Goal: Task Accomplishment & Management: Contribute content

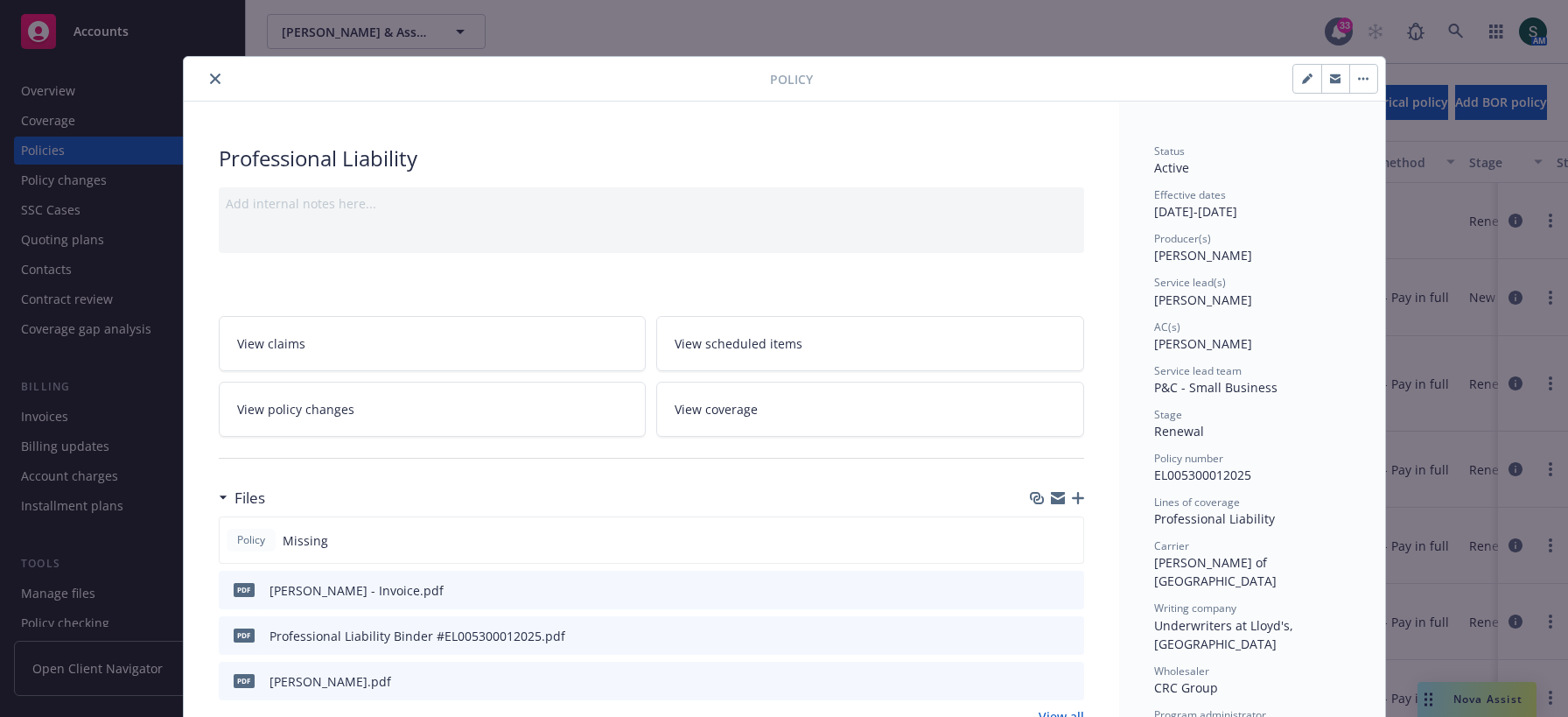
scroll to position [57, 0]
click at [210, 74] on icon "close" at bounding box center [215, 79] width 11 height 11
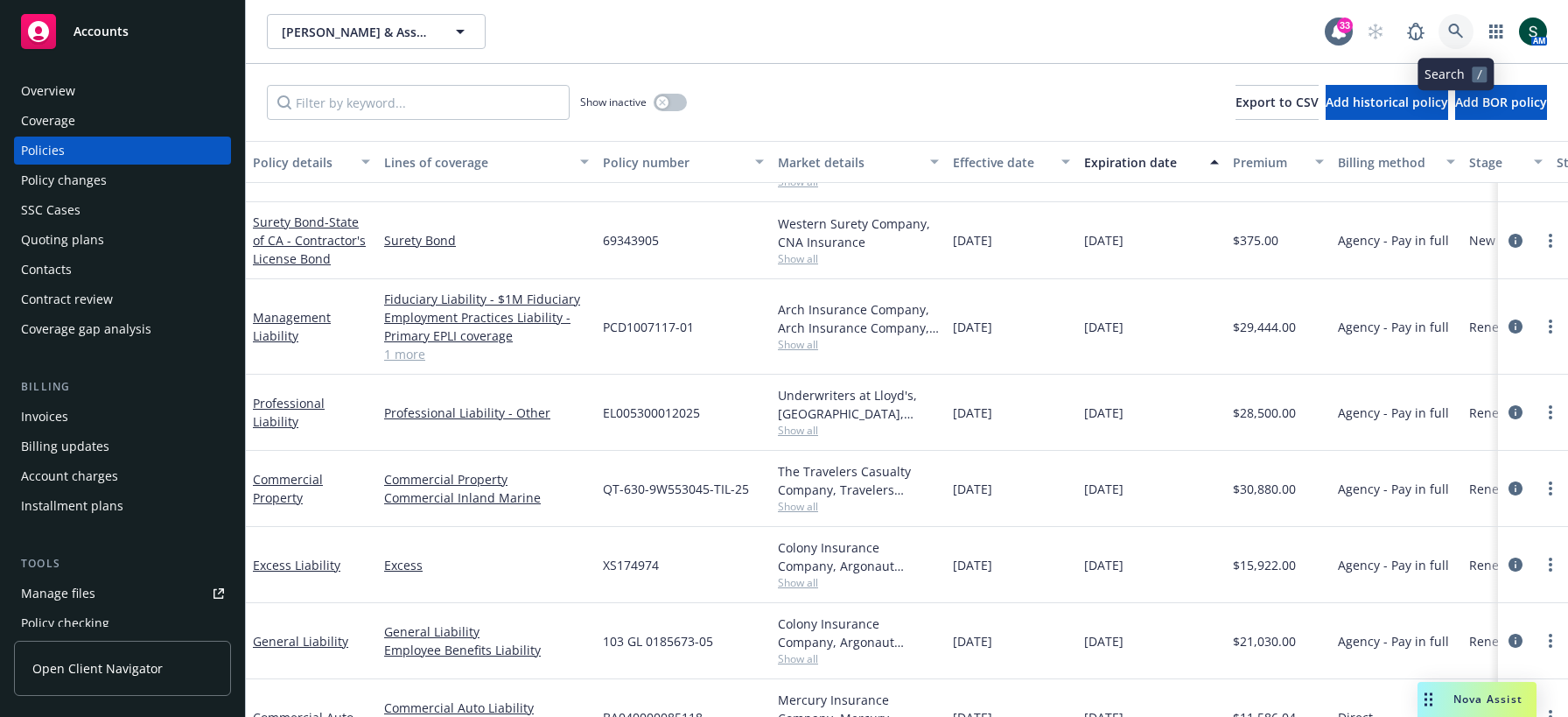
click at [1460, 24] on icon at bounding box center [1456, 32] width 16 height 16
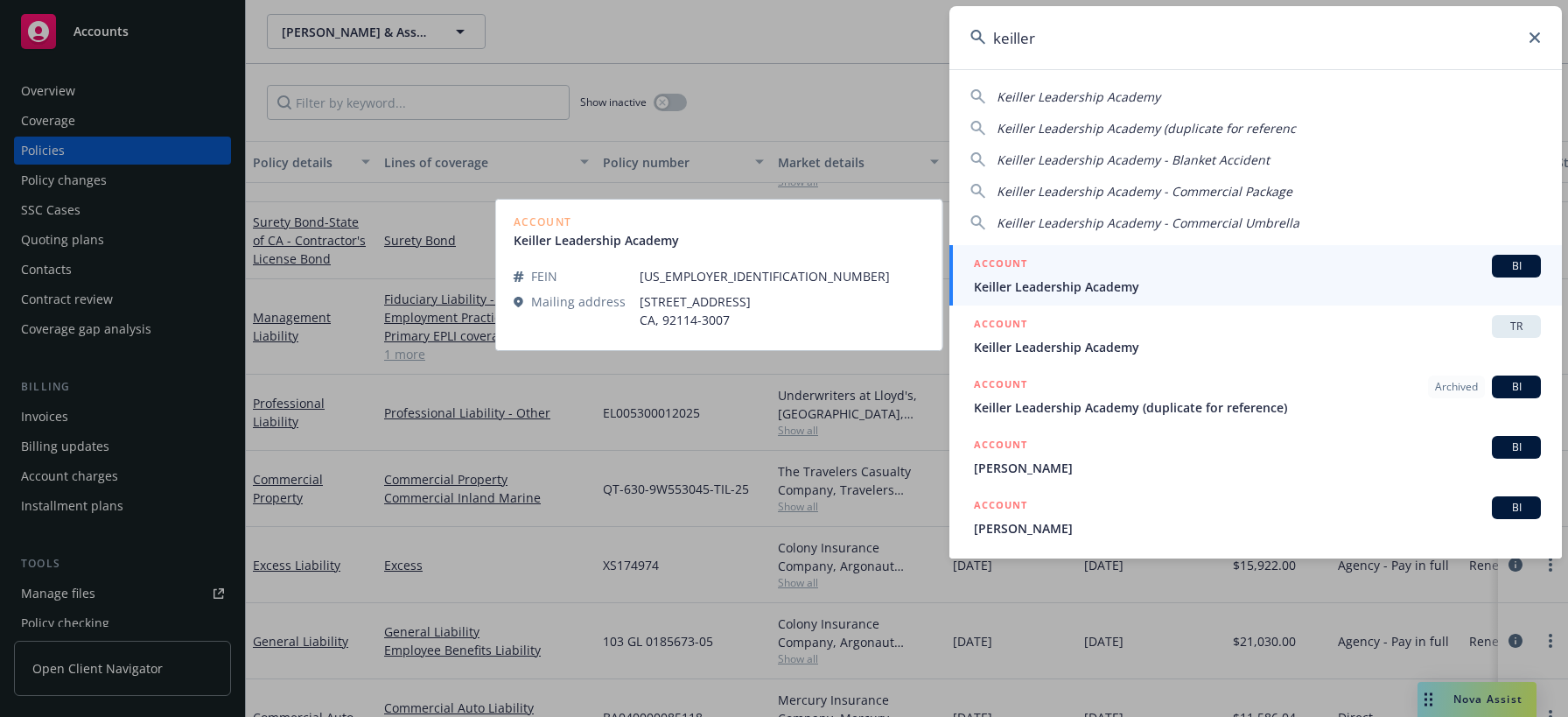
type input "keiller"
click at [1063, 282] on span "Keiller Leadership Academy" at bounding box center [1257, 286] width 567 height 19
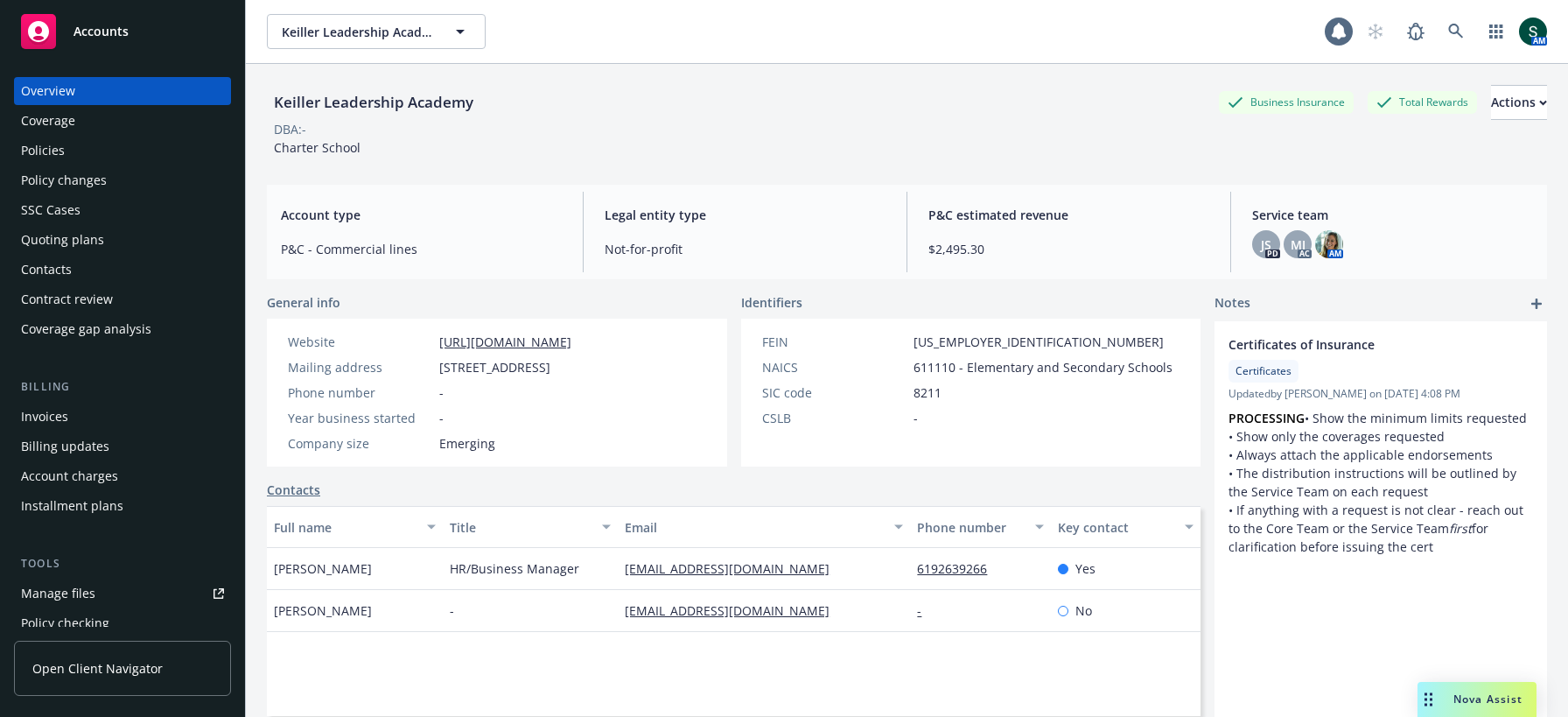
click at [53, 155] on div "Policies" at bounding box center [43, 151] width 43 height 28
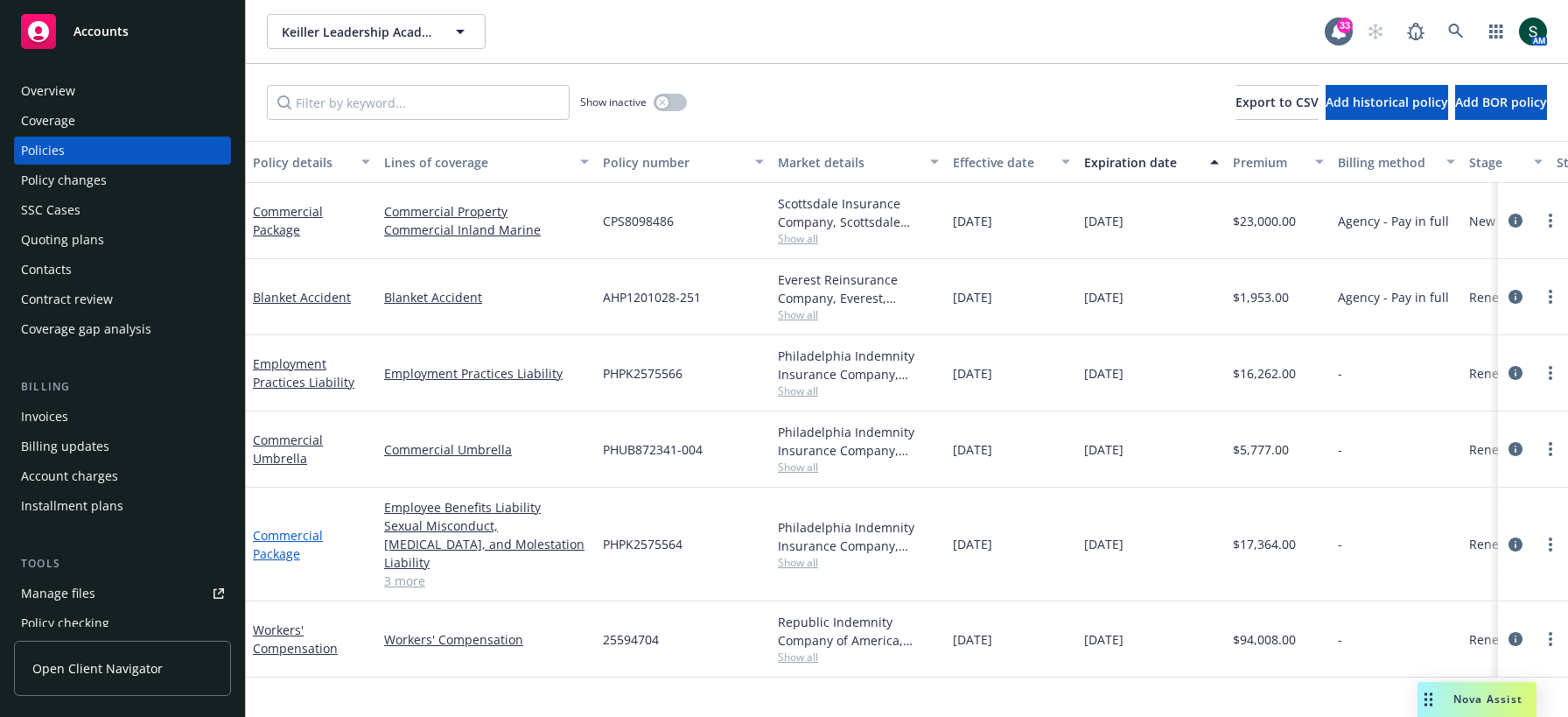
click at [279, 529] on link "Commercial Package" at bounding box center [287, 545] width 70 height 35
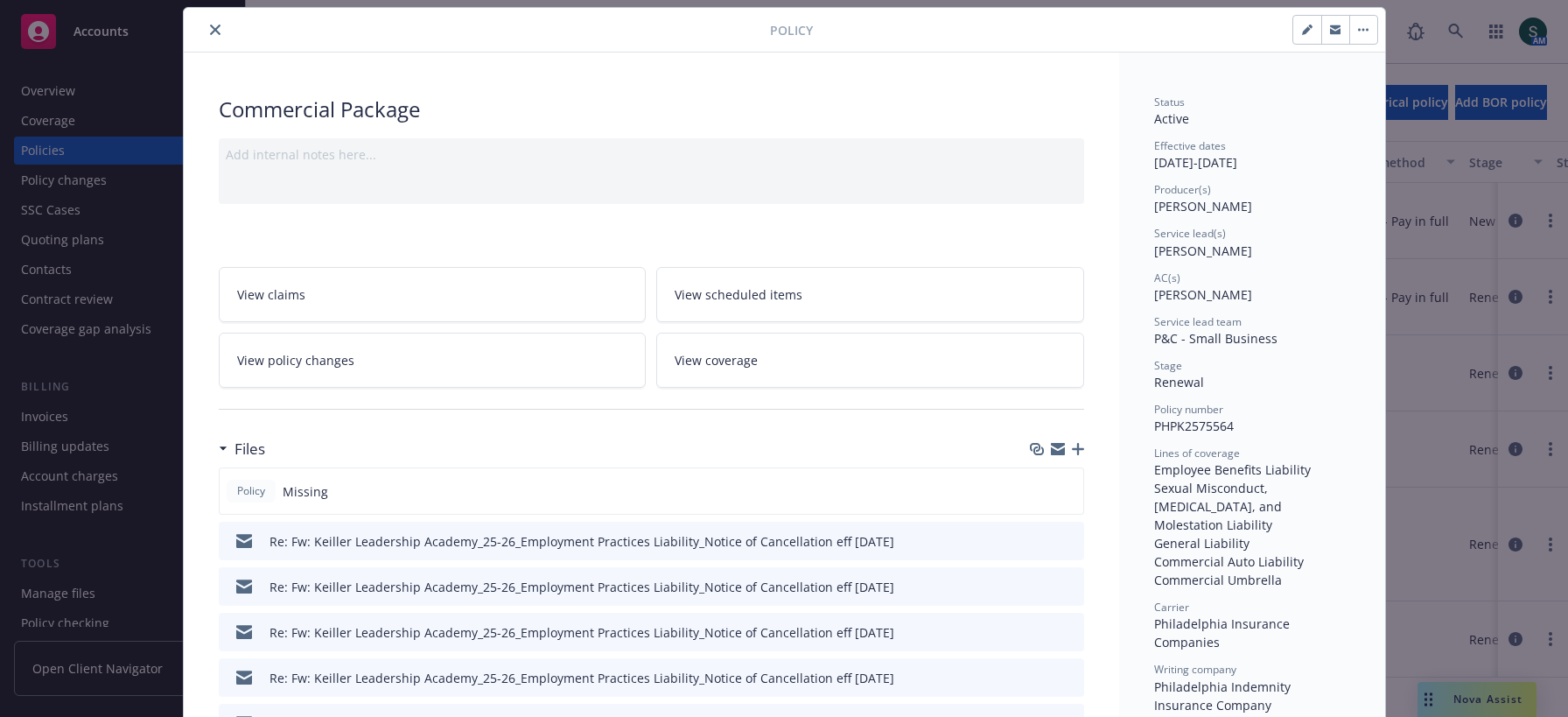
scroll to position [459, 0]
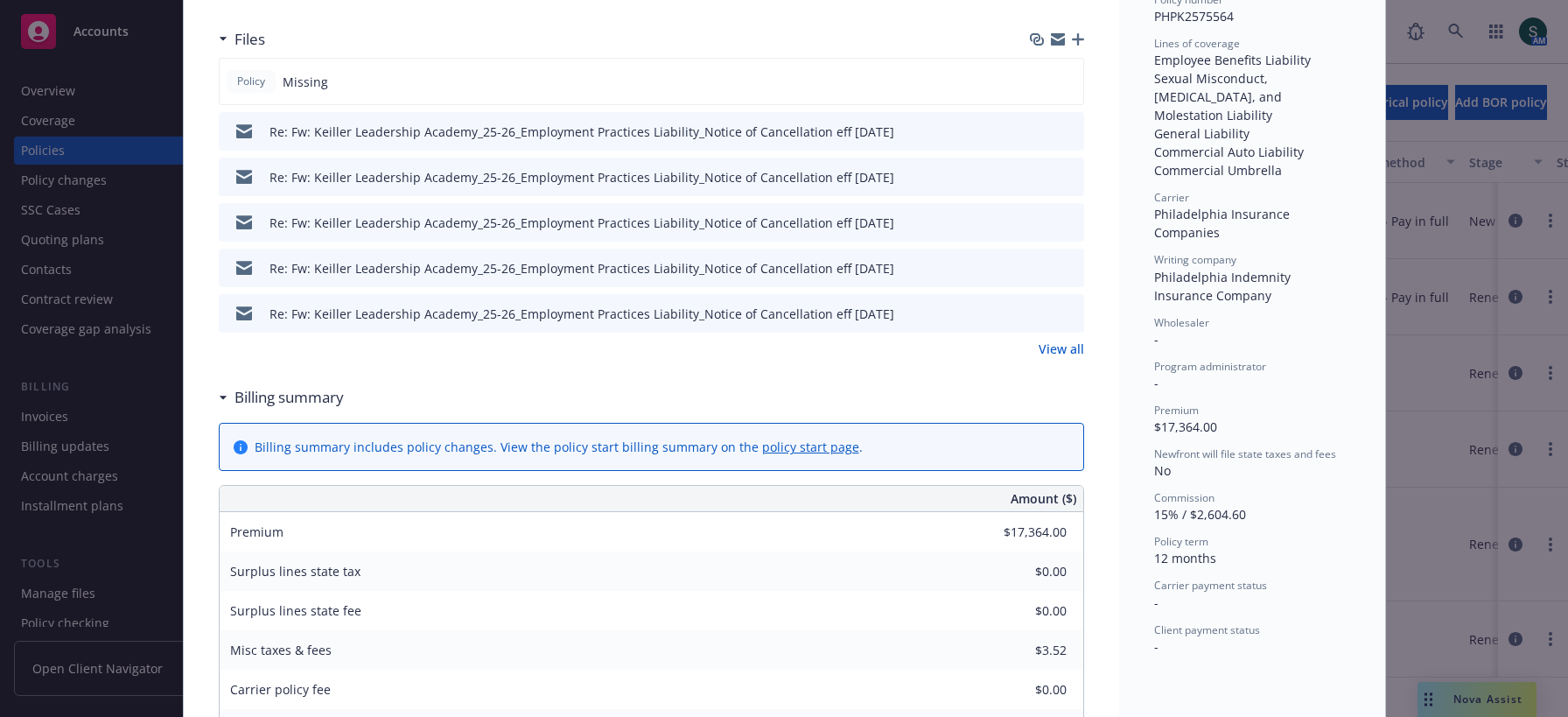
click at [1074, 347] on link "View all" at bounding box center [1060, 348] width 45 height 19
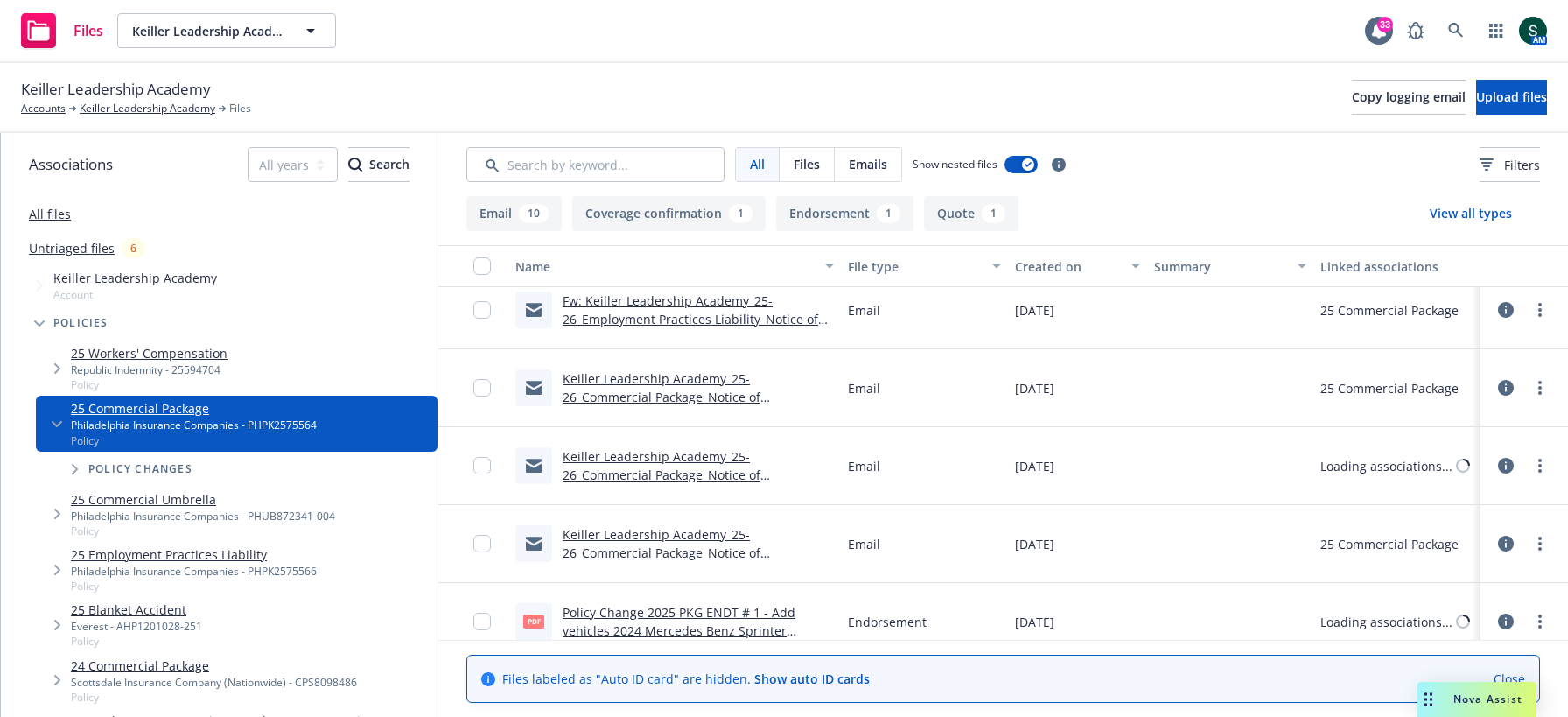
scroll to position [651, 0]
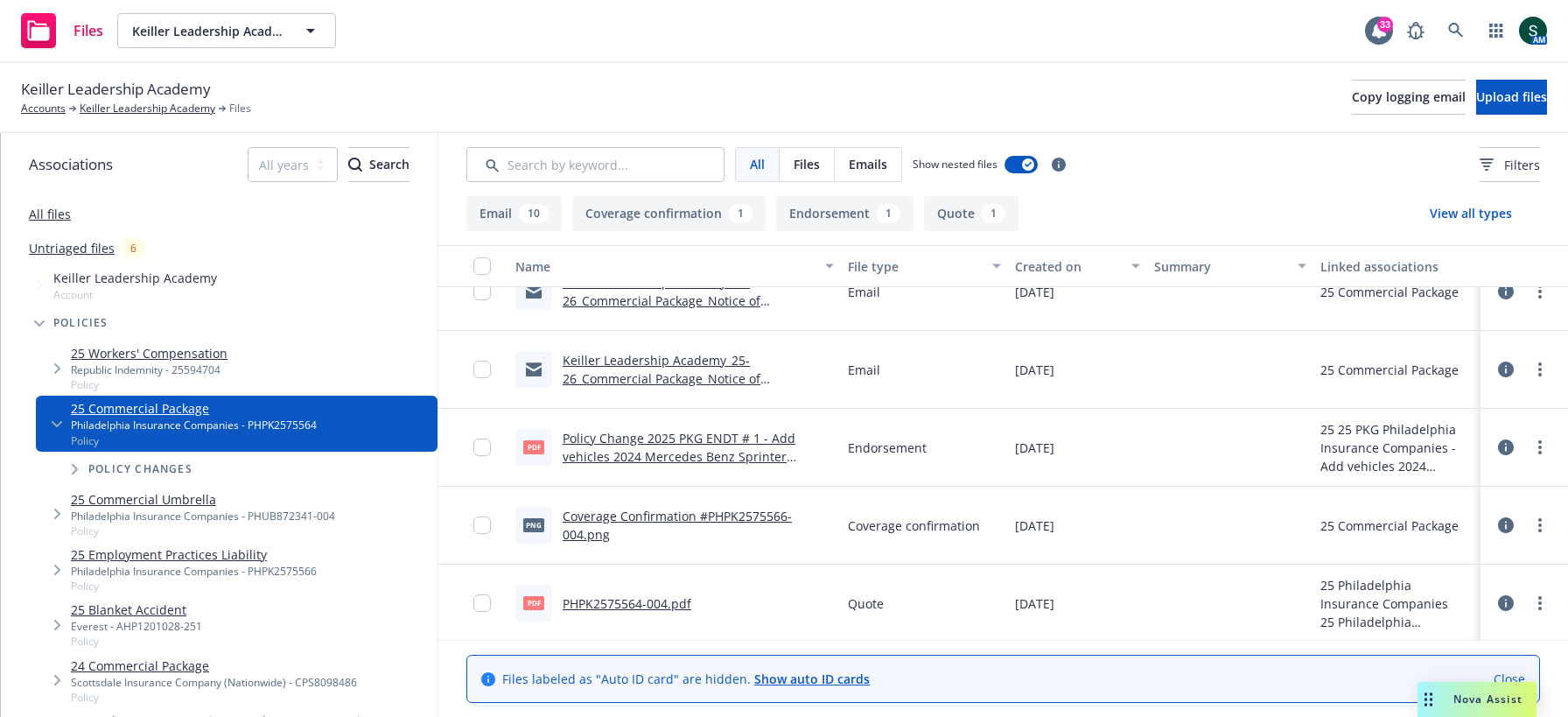
click at [622, 602] on link "PHPK2575564-004.pdf" at bounding box center [626, 604] width 128 height 17
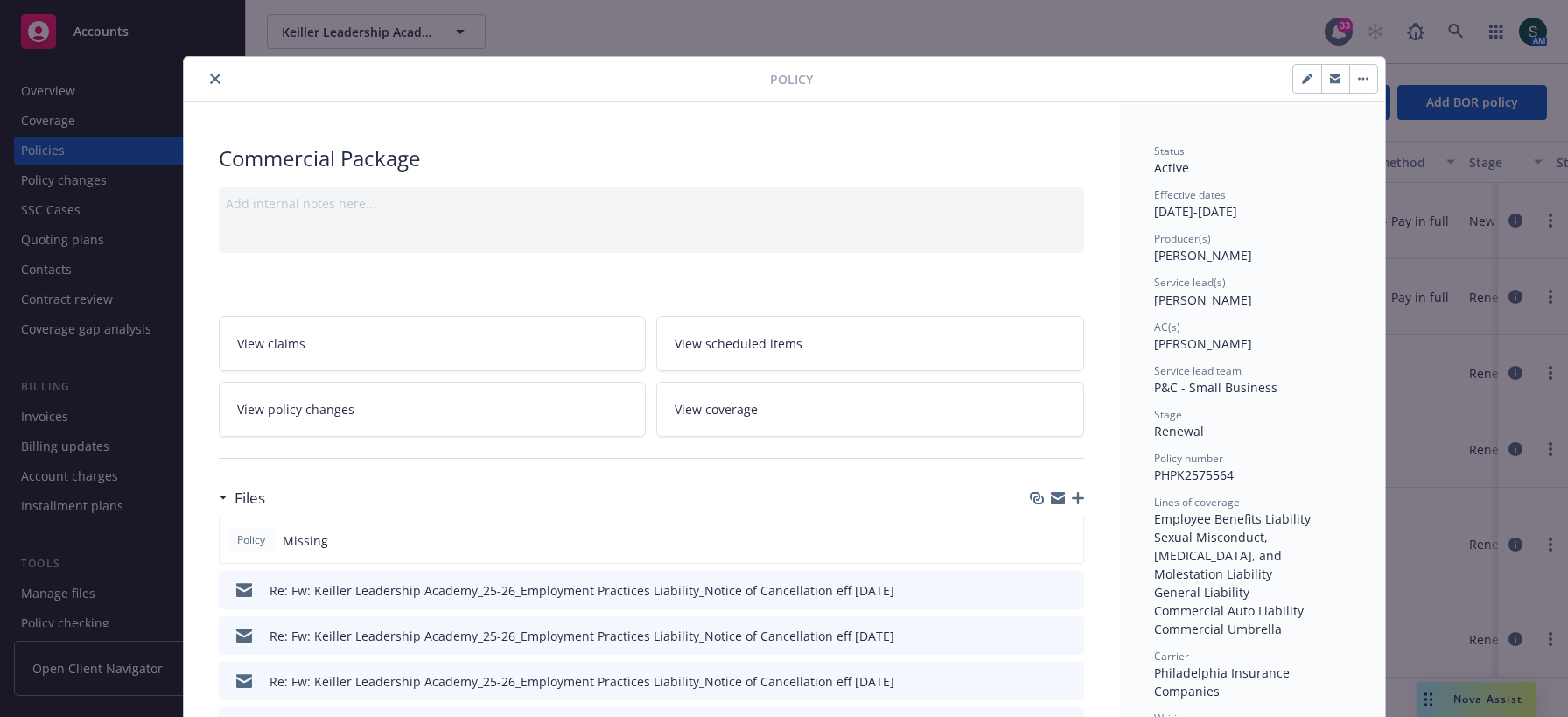
click at [1070, 495] on div at bounding box center [1057, 498] width 54 height 14
click at [1080, 497] on icon "button" at bounding box center [1078, 498] width 12 height 12
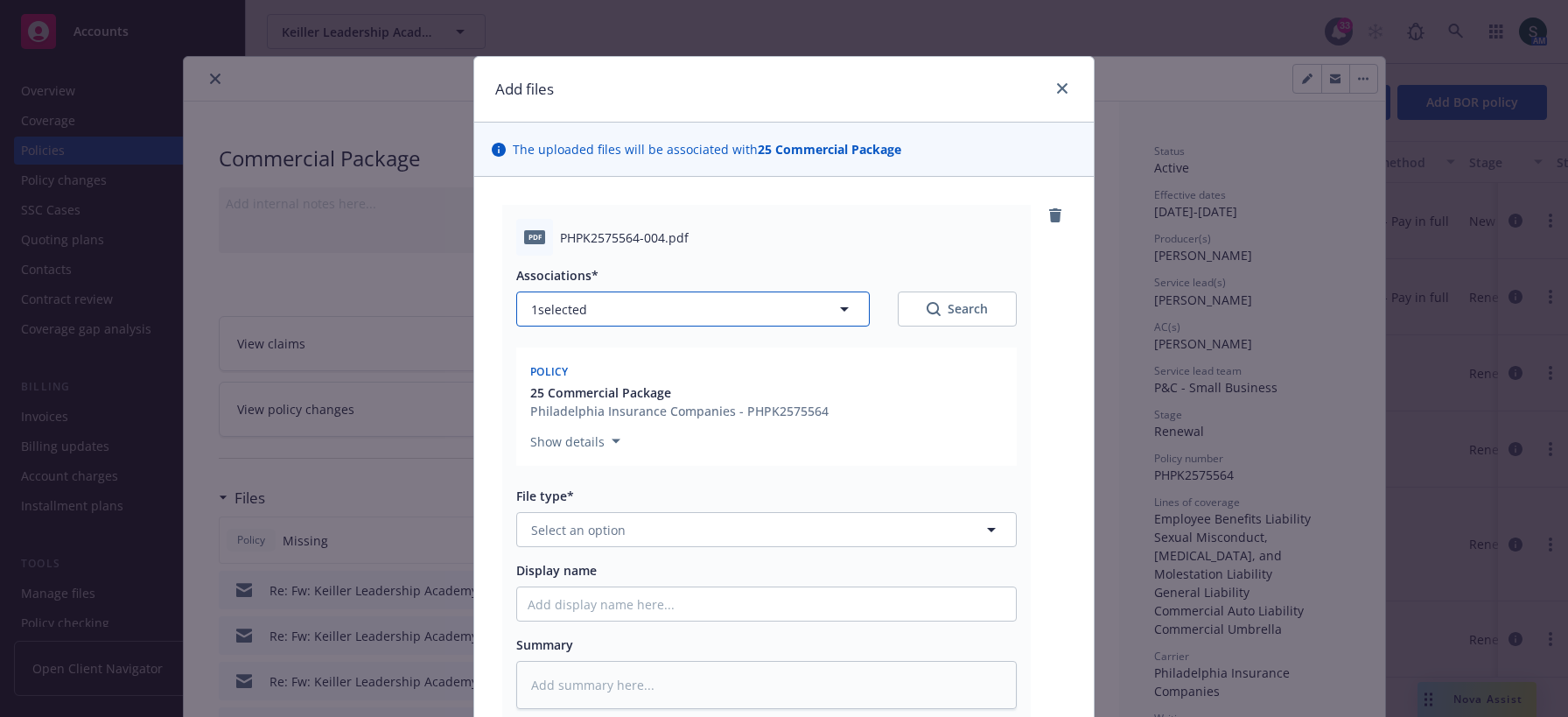
click at [662, 315] on button "1 selected" at bounding box center [693, 309] width 353 height 35
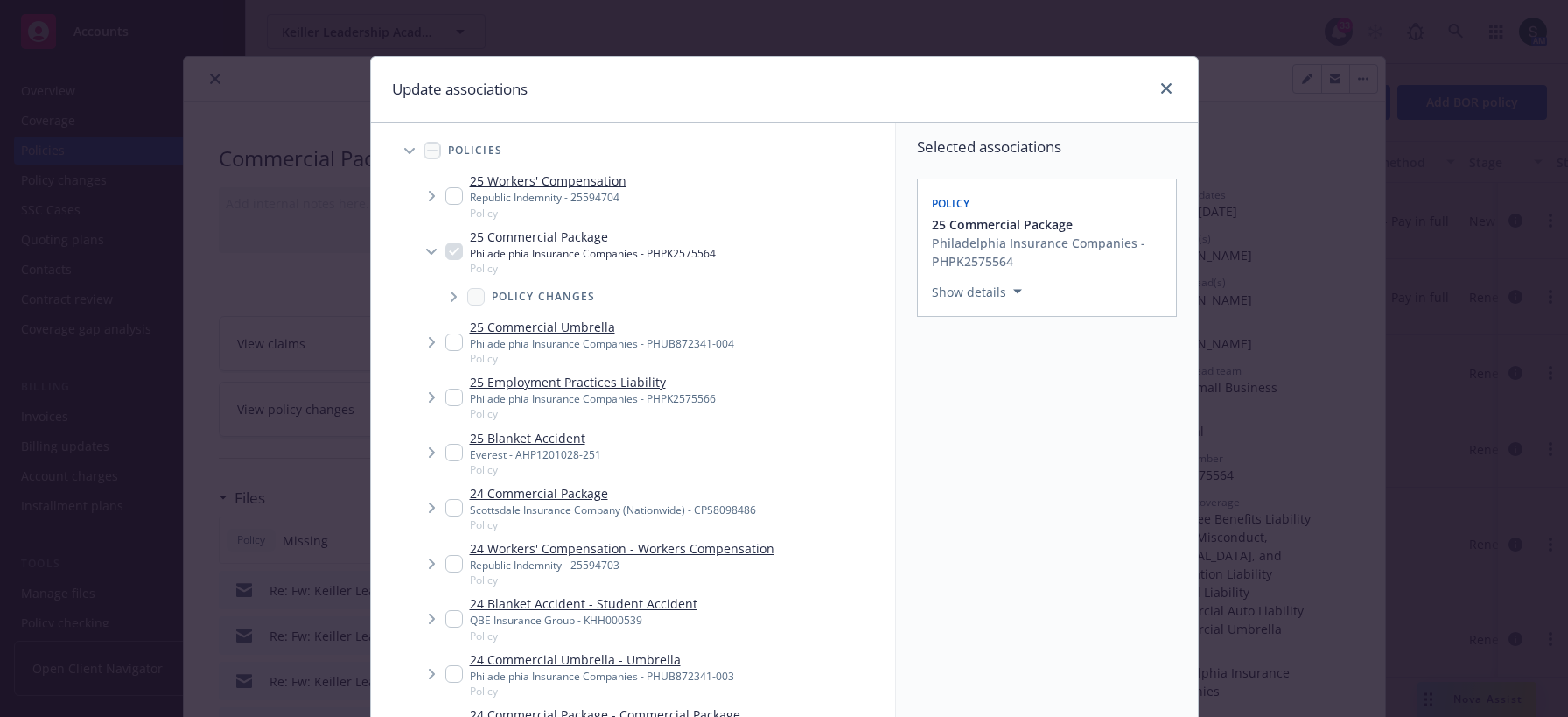
click at [1177, 95] on div "Update associations" at bounding box center [784, 90] width 827 height 66
click at [1173, 85] on link "close" at bounding box center [1167, 89] width 21 height 21
type textarea "x"
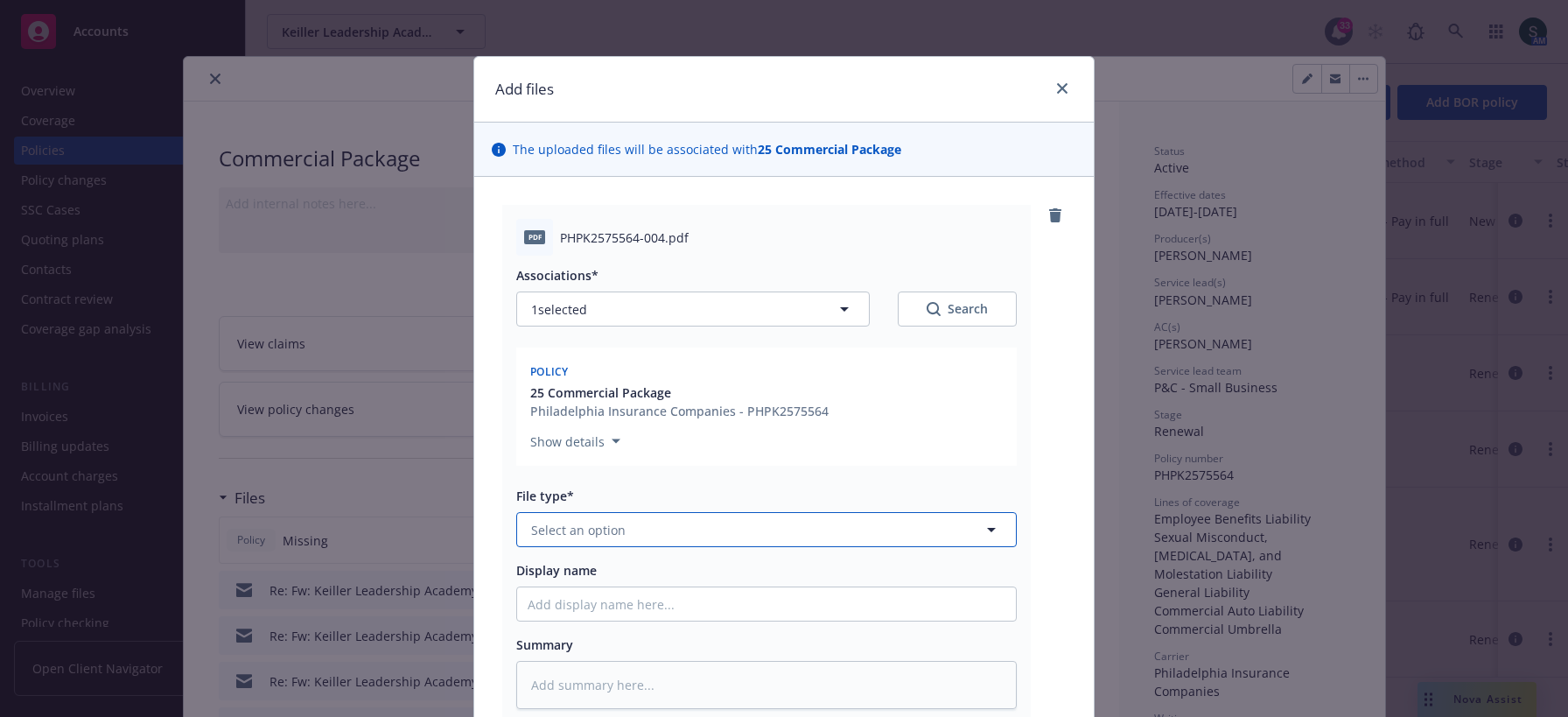
click at [695, 516] on button "Select an option" at bounding box center [766, 530] width 501 height 35
type input "pol"
click at [580, 578] on div "Policy" at bounding box center [766, 578] width 477 height 26
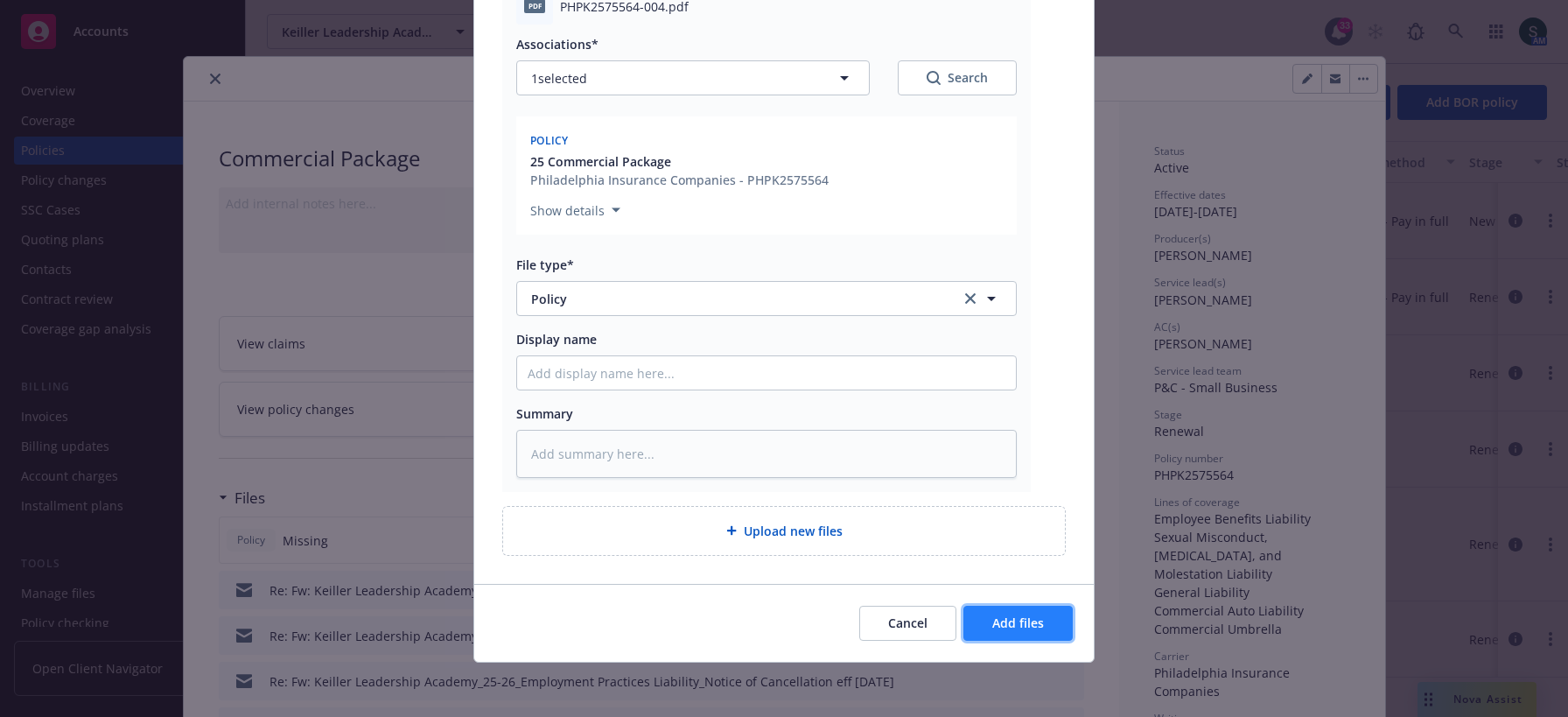
click at [994, 614] on span "Add files" at bounding box center [1018, 622] width 51 height 17
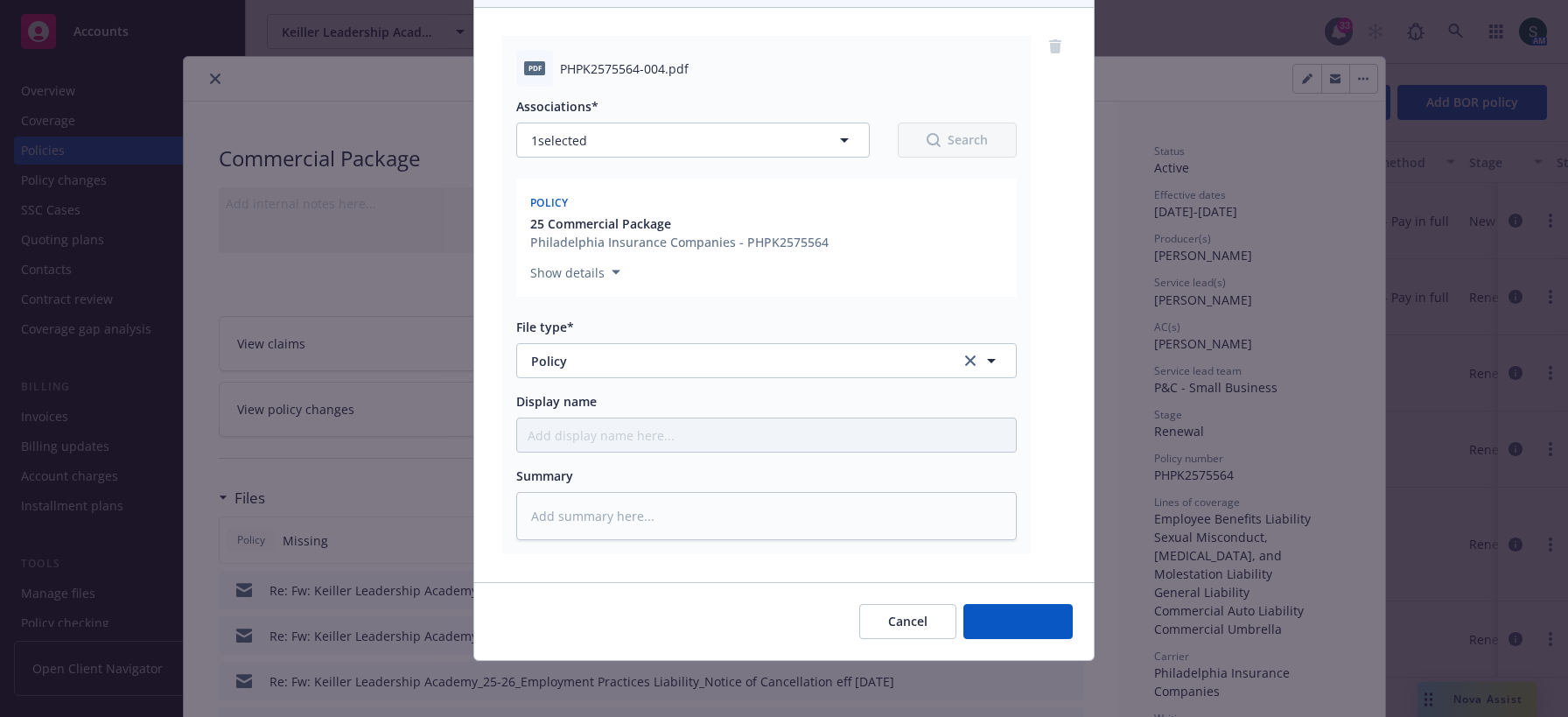
scroll to position [168, 0]
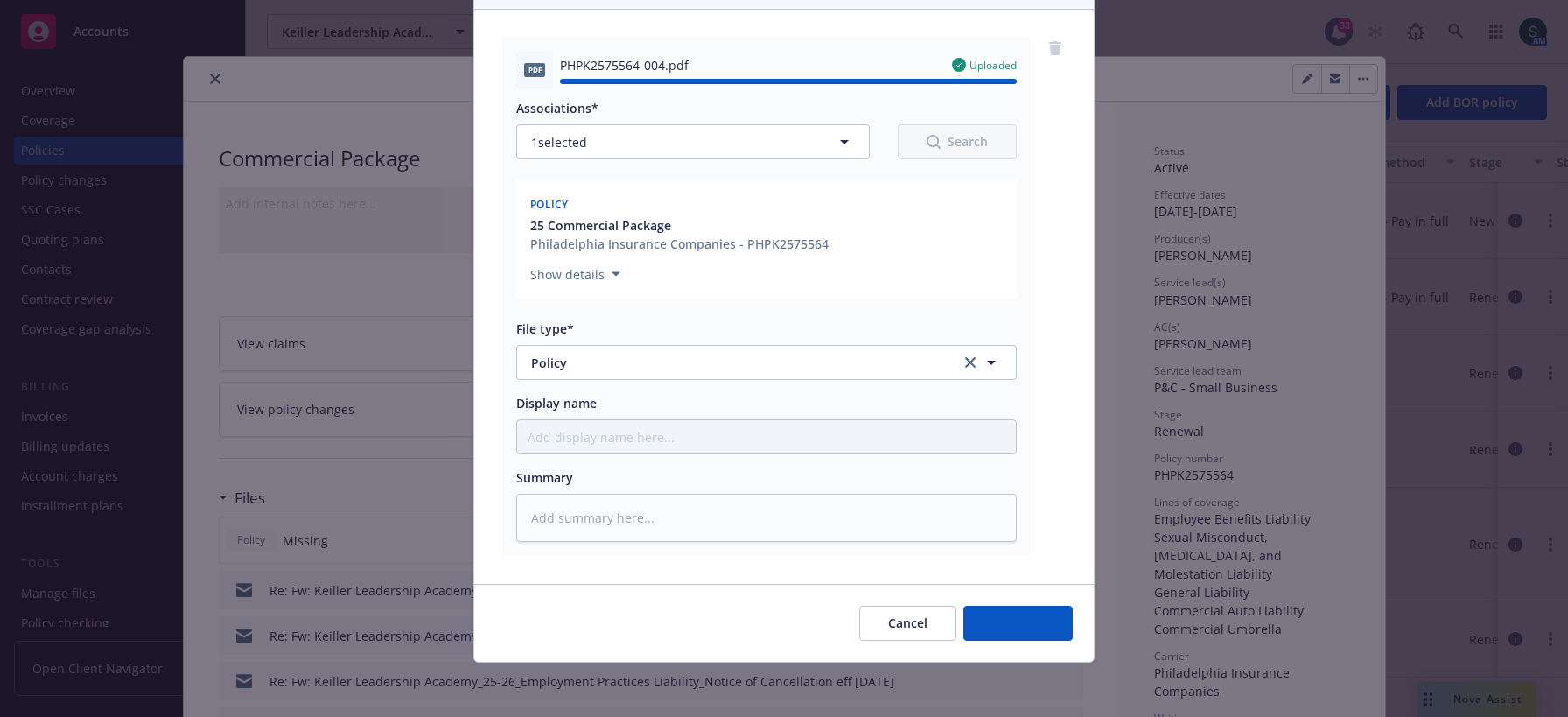
type textarea "x"
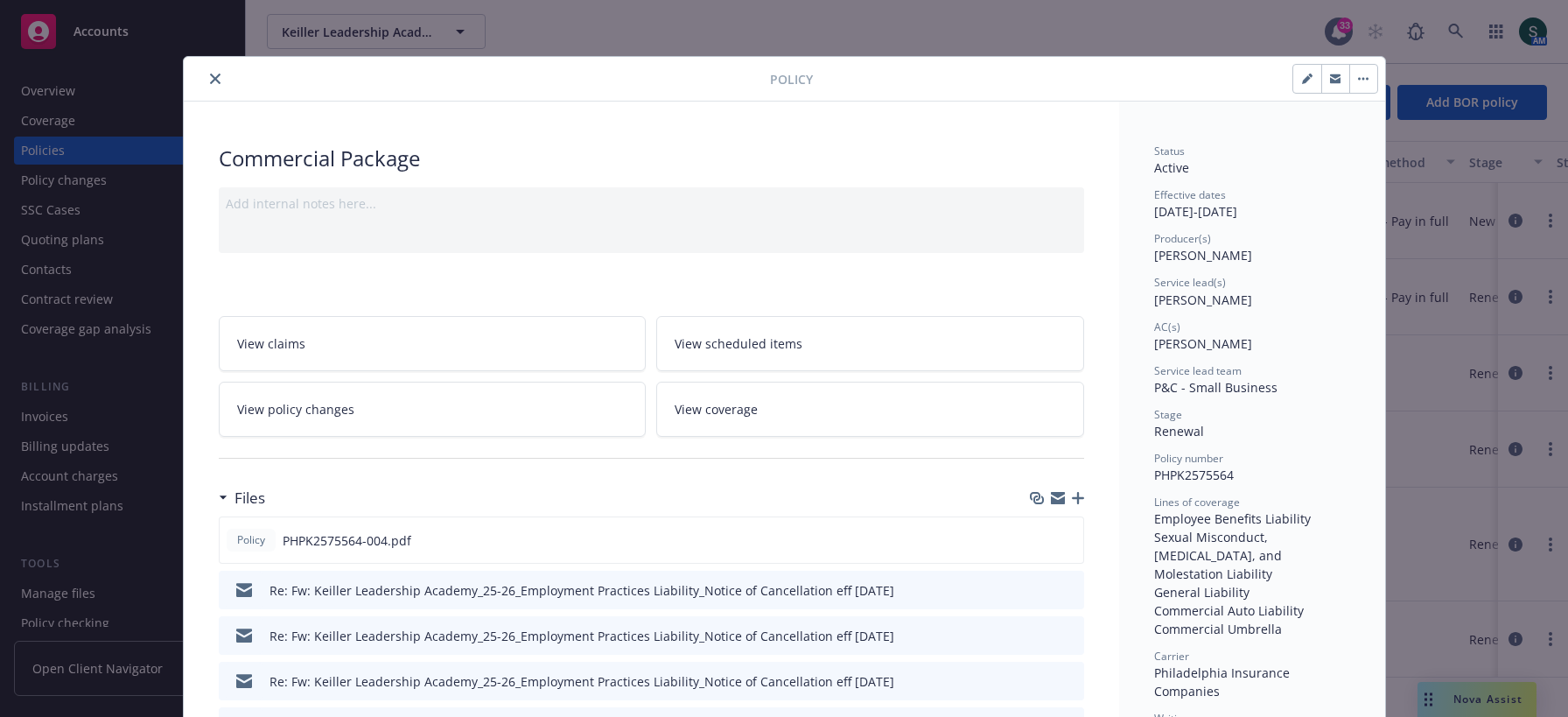
click at [225, 74] on div at bounding box center [480, 79] width 579 height 21
click at [217, 74] on icon "close" at bounding box center [215, 79] width 11 height 11
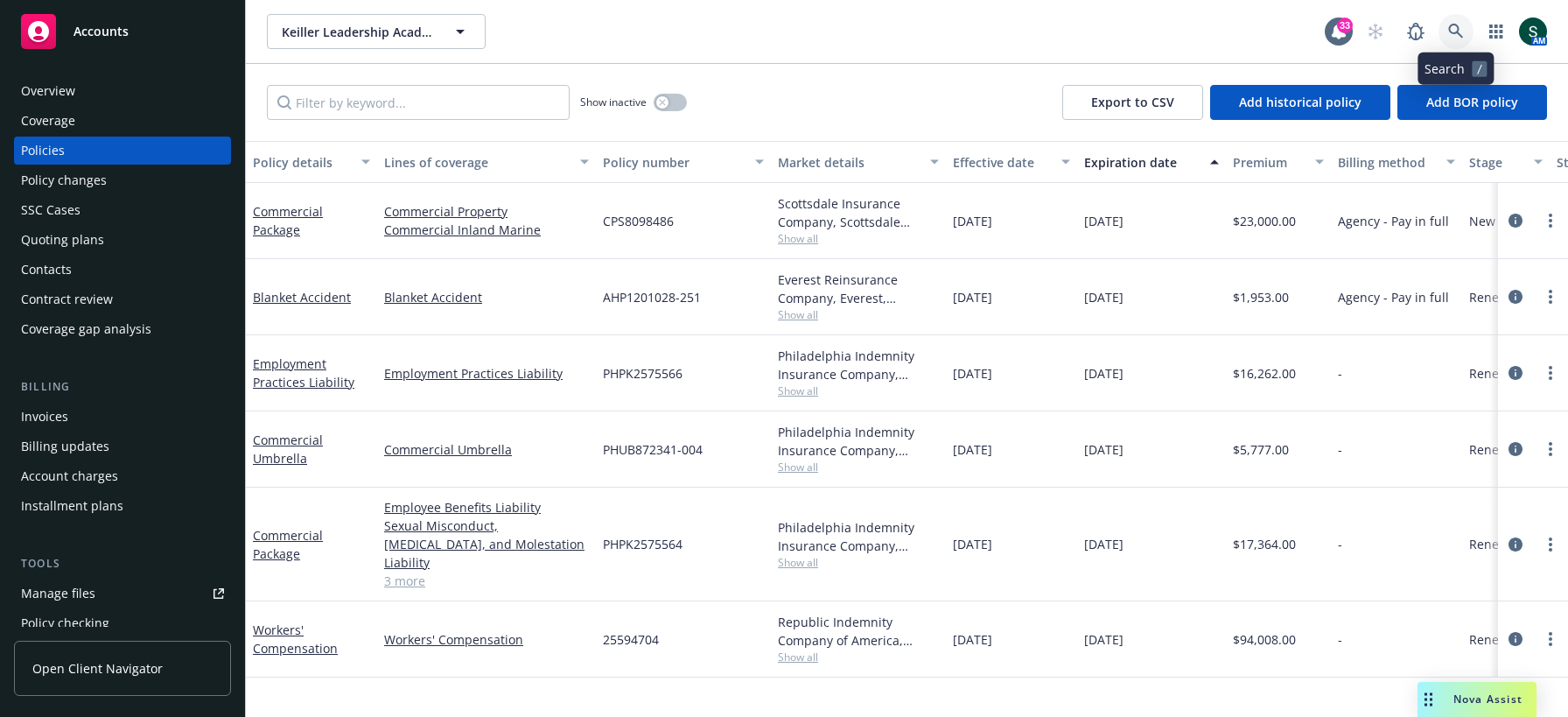
click at [1452, 29] on icon at bounding box center [1456, 32] width 16 height 16
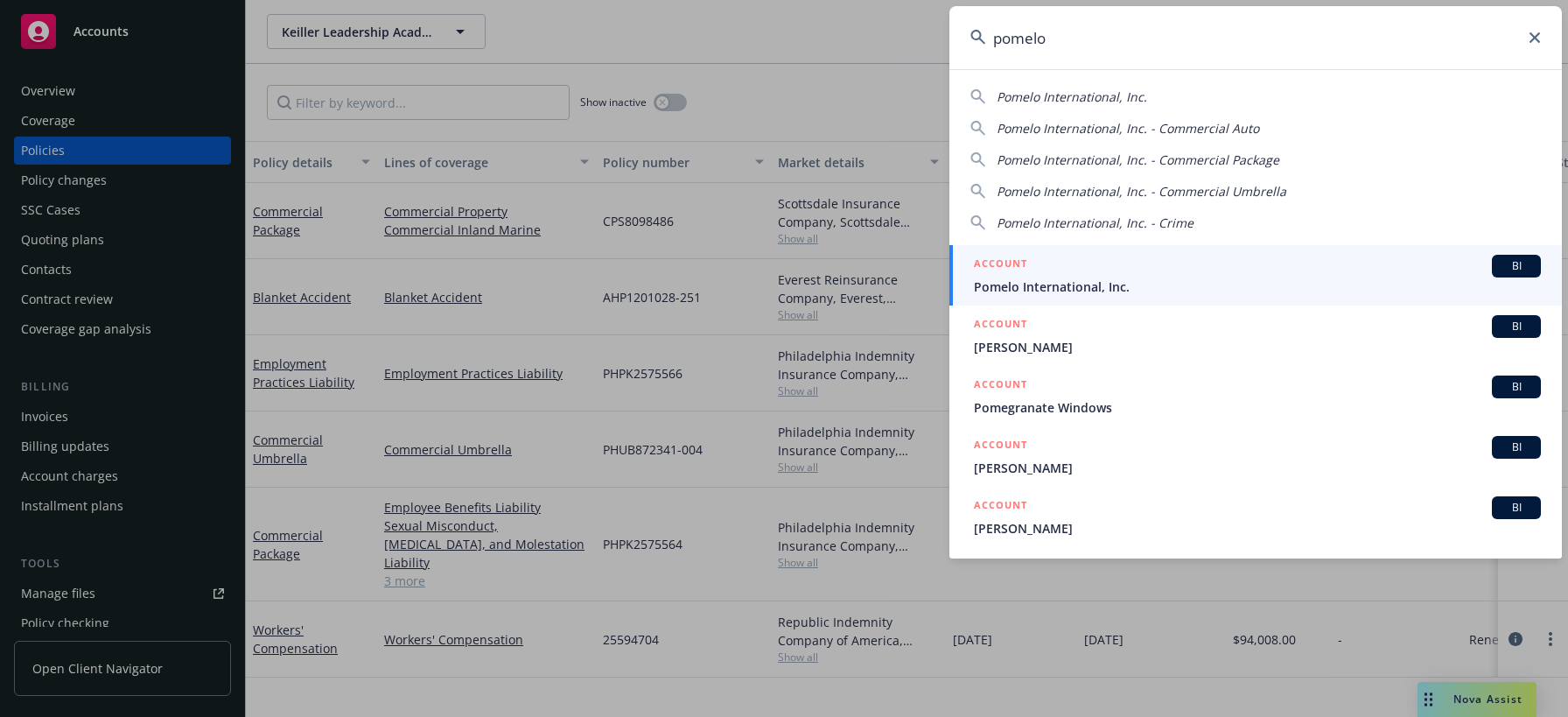
type input "pomelo"
click at [1099, 264] on div "ACCOUNT BI" at bounding box center [1257, 266] width 567 height 23
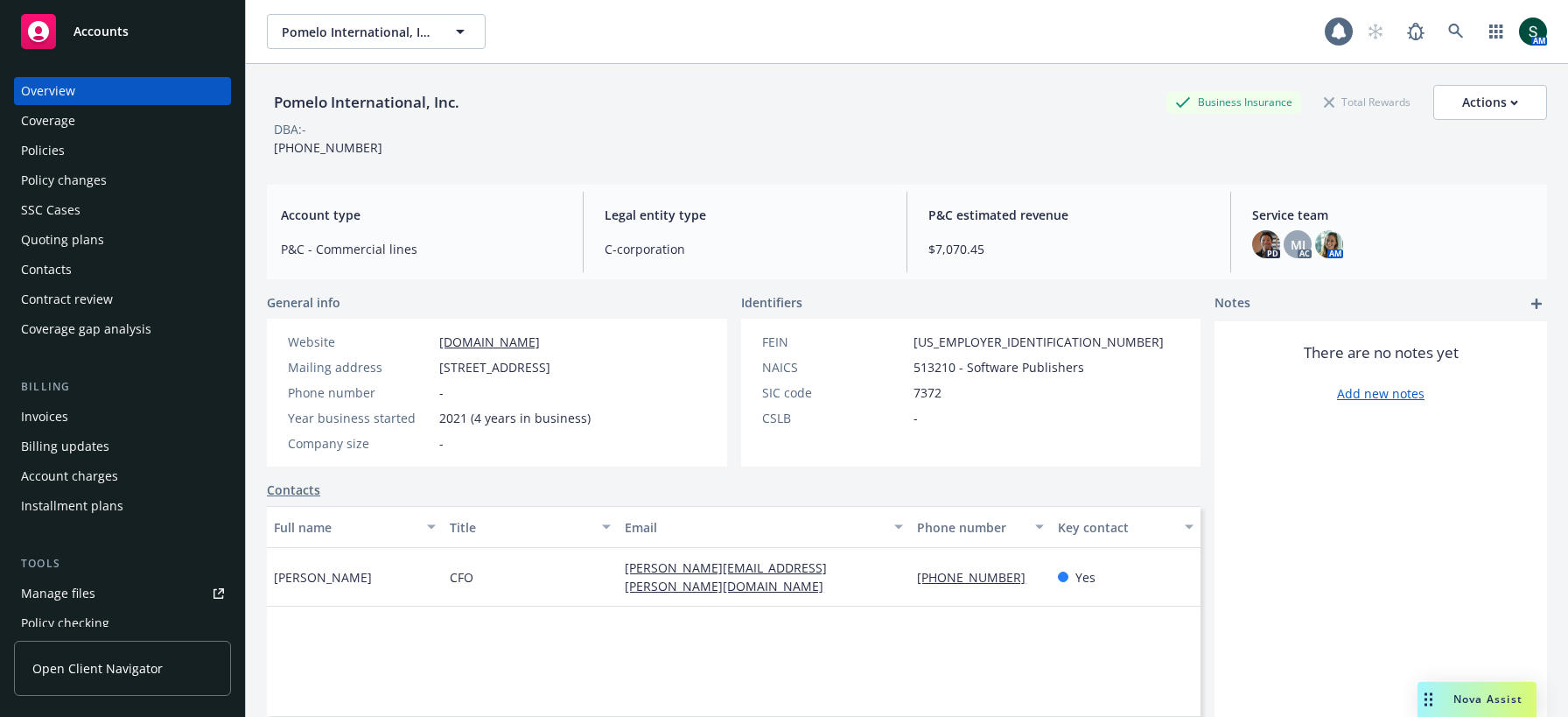
click at [67, 145] on div "Policies" at bounding box center [122, 151] width 203 height 28
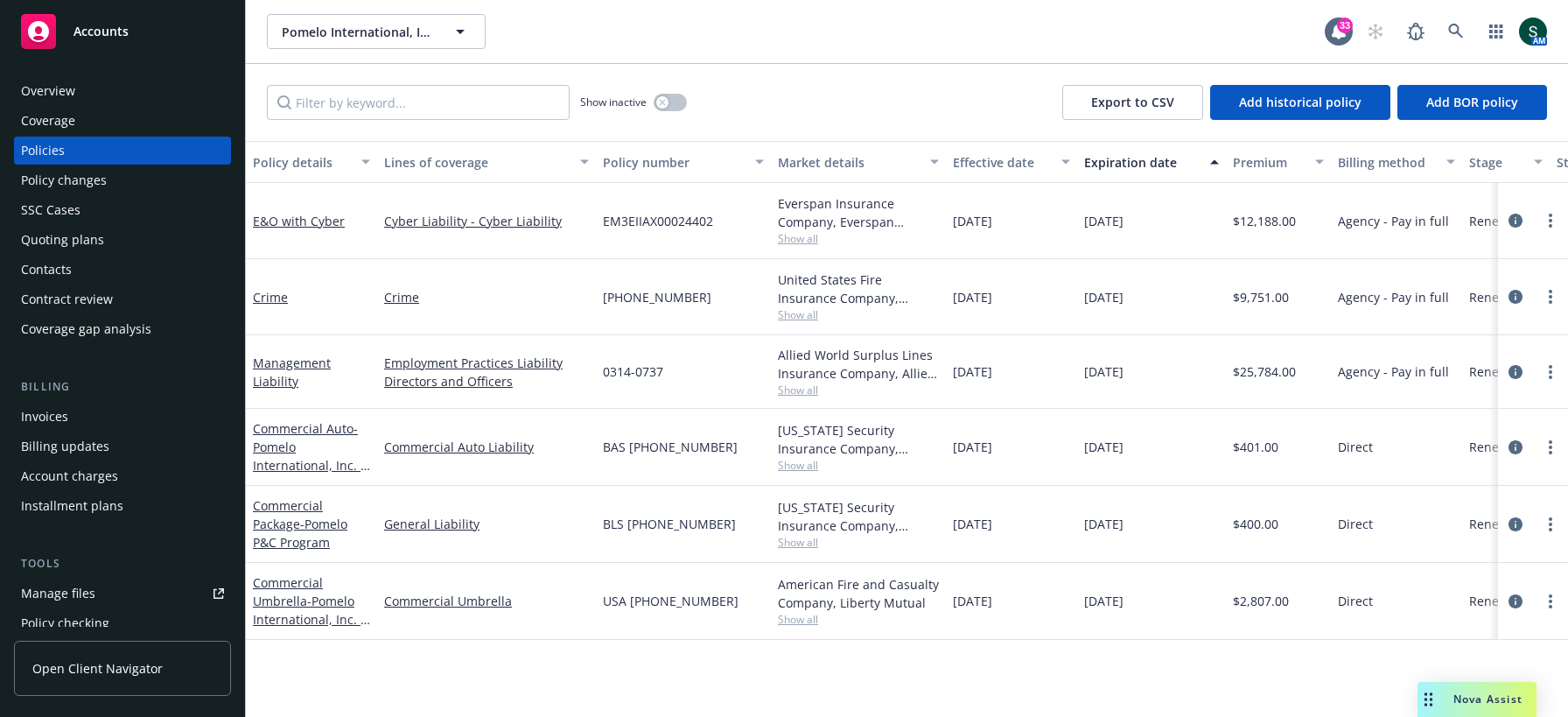
click at [811, 237] on span "Show all" at bounding box center [858, 238] width 161 height 15
